Goal: Complete application form

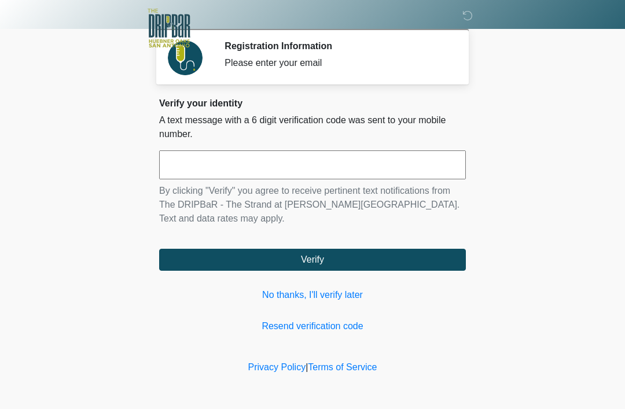
scroll to position [142, 107]
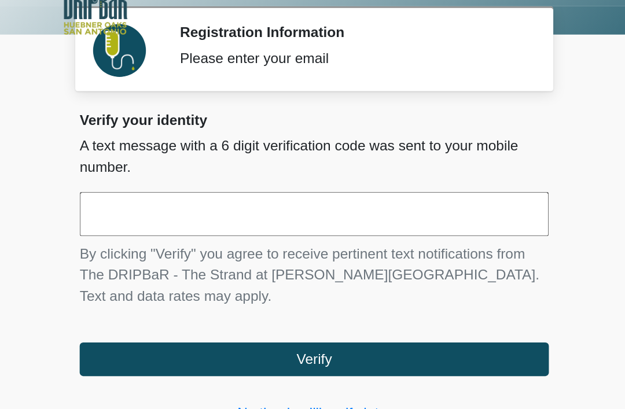
click at [159, 151] on input "text" at bounding box center [312, 165] width 307 height 29
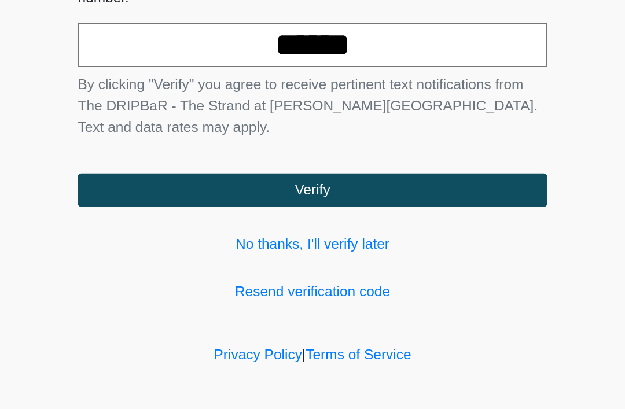
type input "******"
click at [343, 249] on button "Verify" at bounding box center [312, 260] width 307 height 22
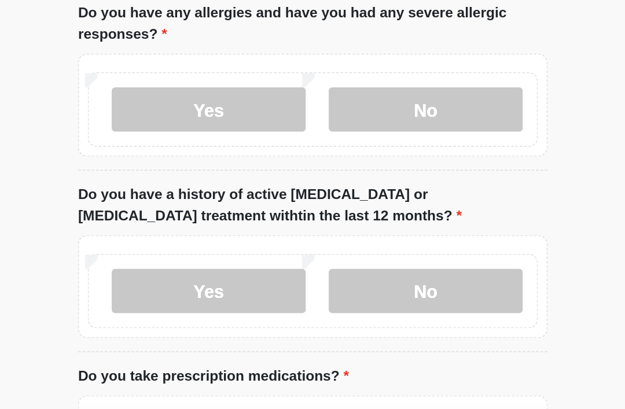
type input "*******"
click at [323, 90] on label "No" at bounding box center [386, 77] width 127 height 29
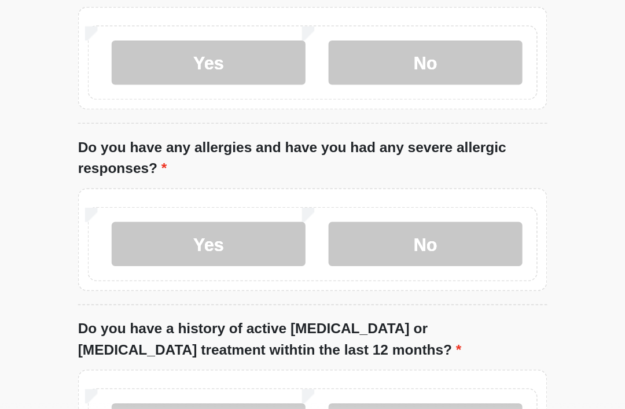
scroll to position [63, 0]
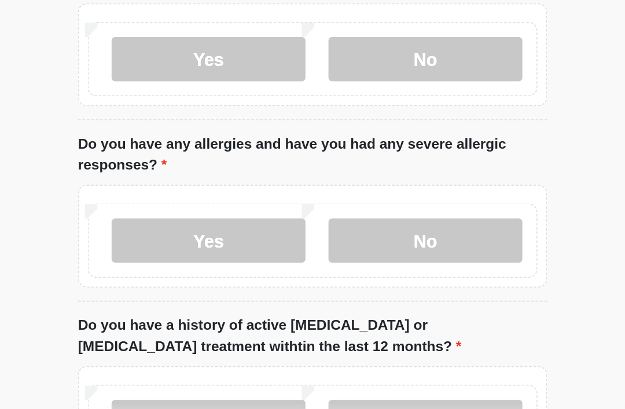
click at [323, 261] on label "No" at bounding box center [386, 275] width 127 height 29
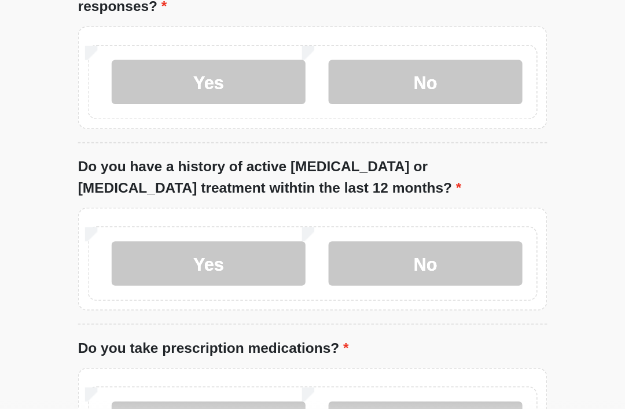
scroll to position [168, 0]
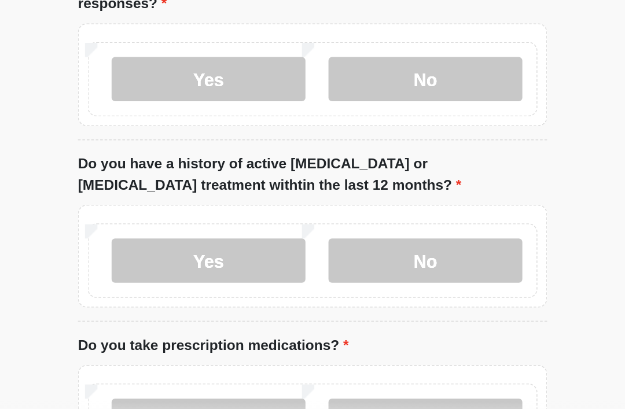
click at [323, 274] on label "No" at bounding box center [386, 288] width 127 height 29
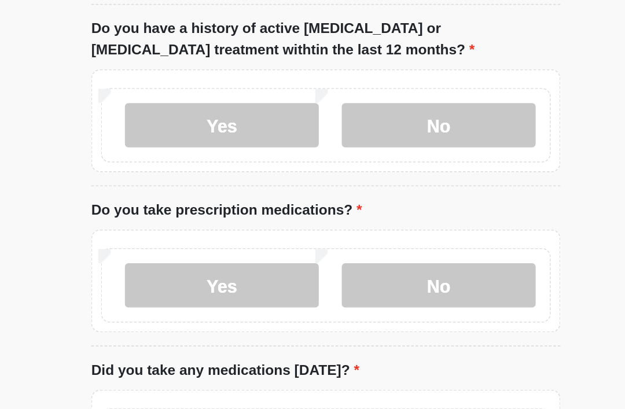
scroll to position [257, 0]
click at [324, 289] on label "No" at bounding box center [386, 303] width 127 height 29
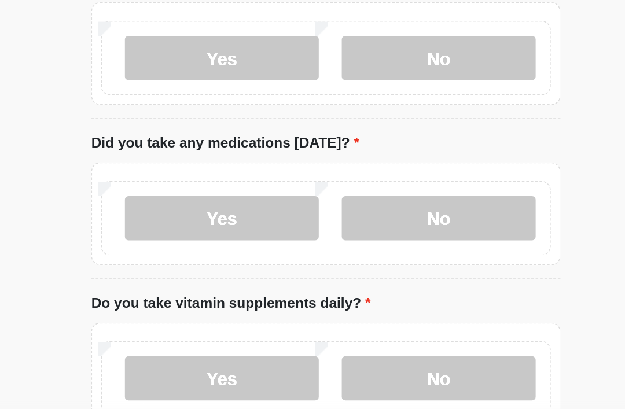
scroll to position [406, 0]
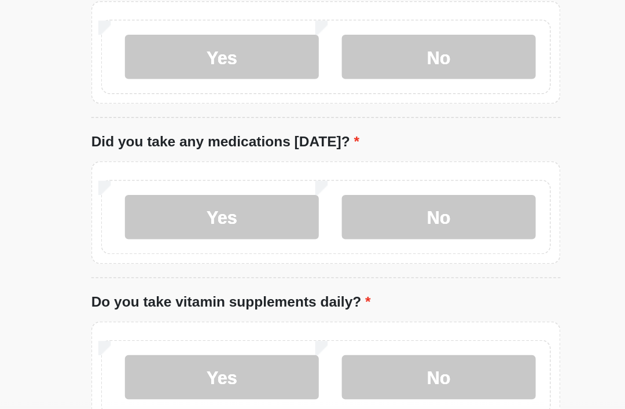
click at [336, 245] on label "No" at bounding box center [386, 259] width 127 height 29
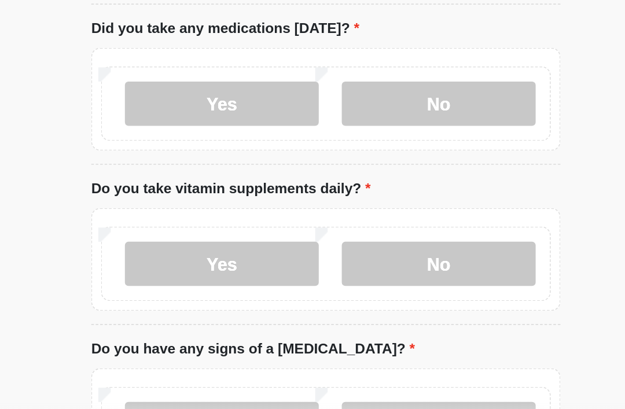
scroll to position [481, 0]
click at [181, 276] on label "Yes" at bounding box center [244, 290] width 127 height 29
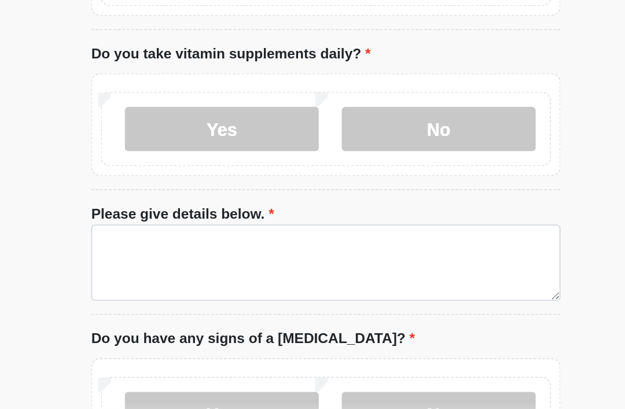
scroll to position [574, 0]
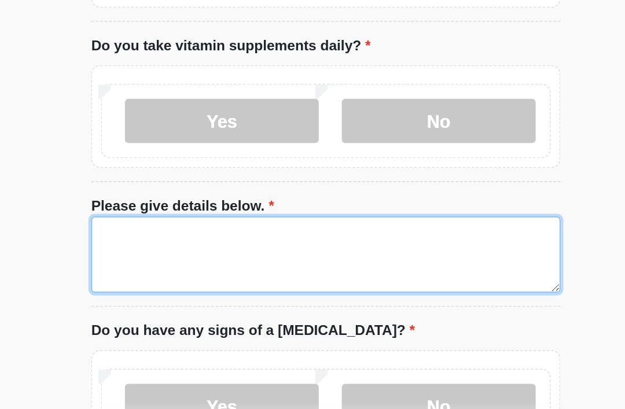
click at [159, 259] on textarea "Please give details below." at bounding box center [312, 284] width 307 height 50
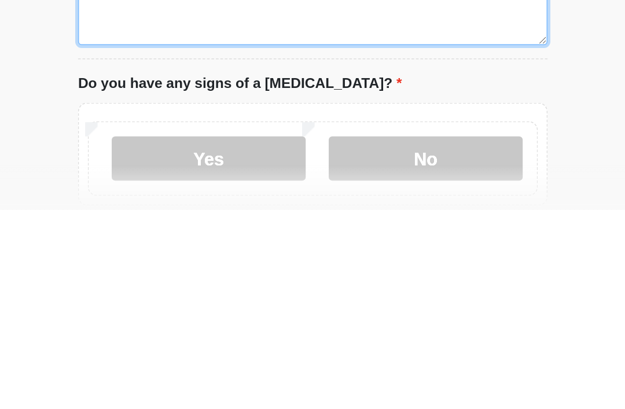
type textarea "**"
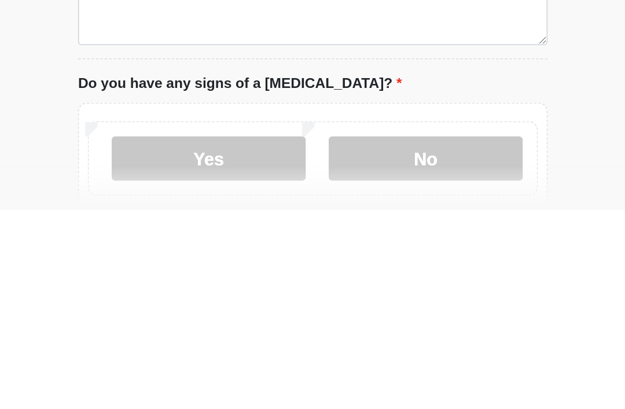
click at [323, 361] on label "No" at bounding box center [386, 375] width 127 height 29
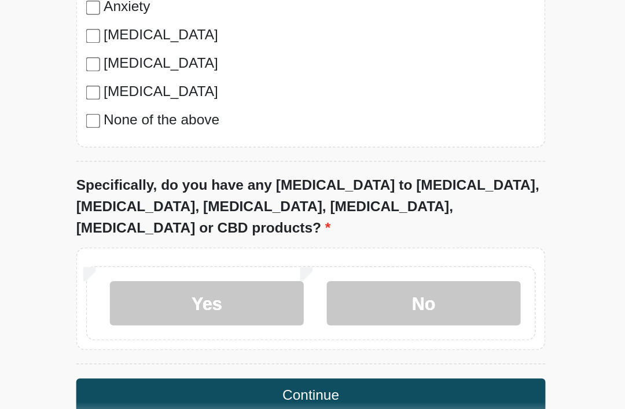
scroll to position [1084, 0]
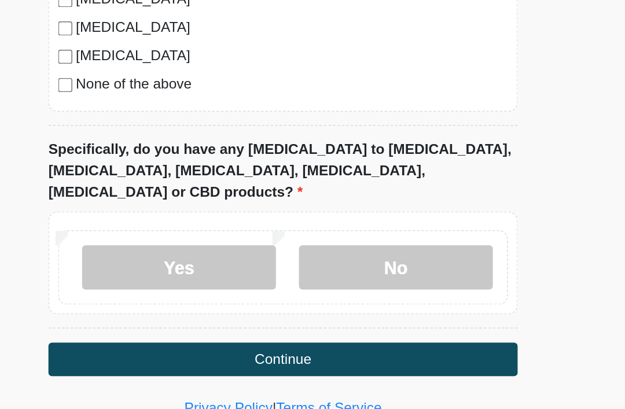
click at [323, 278] on label "No" at bounding box center [386, 292] width 127 height 29
click at [258, 342] on button "Continue" at bounding box center [312, 353] width 307 height 22
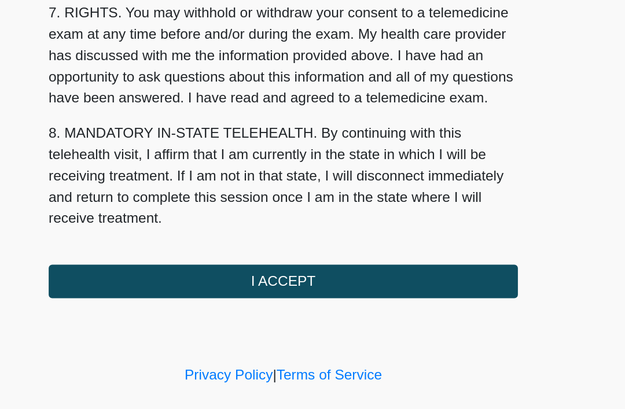
scroll to position [508, 0]
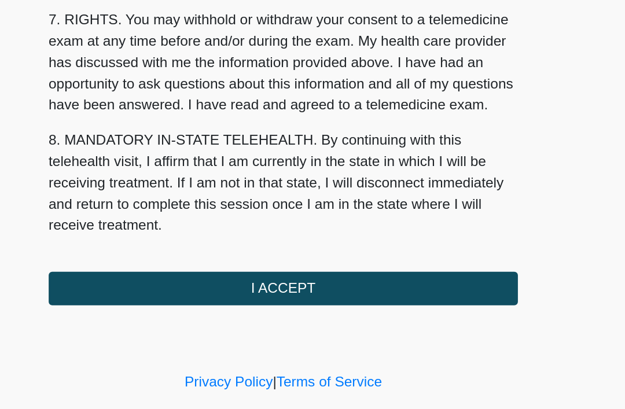
click at [213, 295] on button "I ACCEPT" at bounding box center [312, 306] width 307 height 22
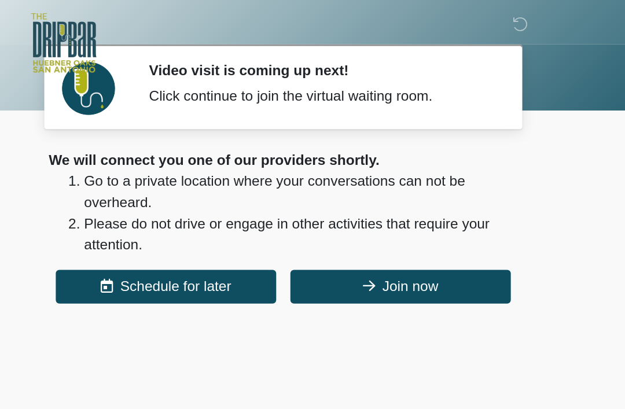
click at [317, 189] on button "Join now" at bounding box center [389, 188] width 144 height 22
